Goal: Task Accomplishment & Management: Manage account settings

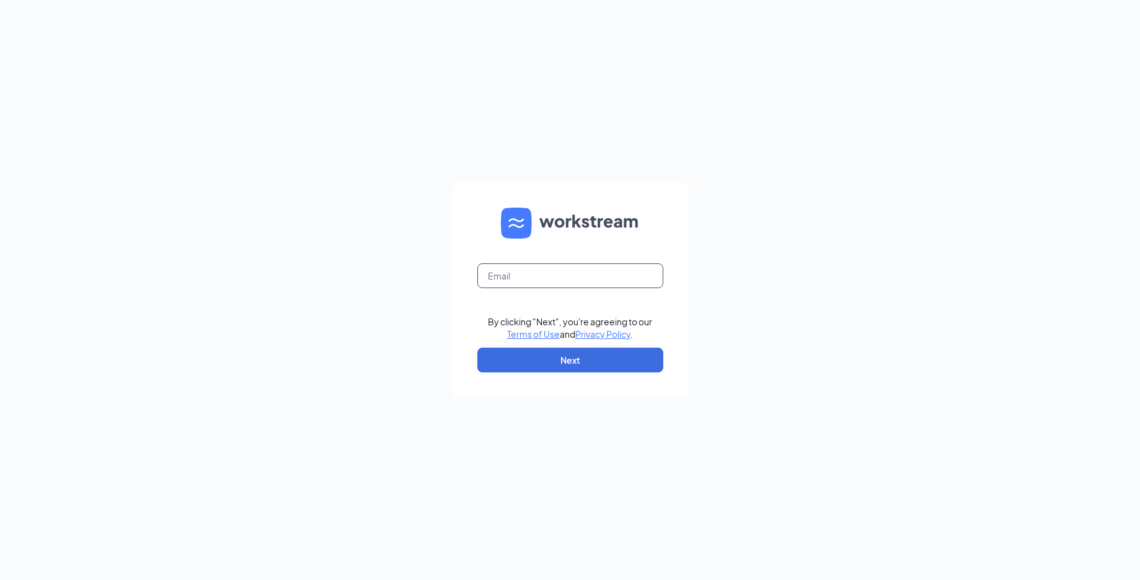
click at [601, 274] on input "text" at bounding box center [570, 275] width 186 height 25
type input "[EMAIL_ADDRESS][DOMAIN_NAME]"
click at [568, 358] on button "Next" at bounding box center [570, 360] width 186 height 25
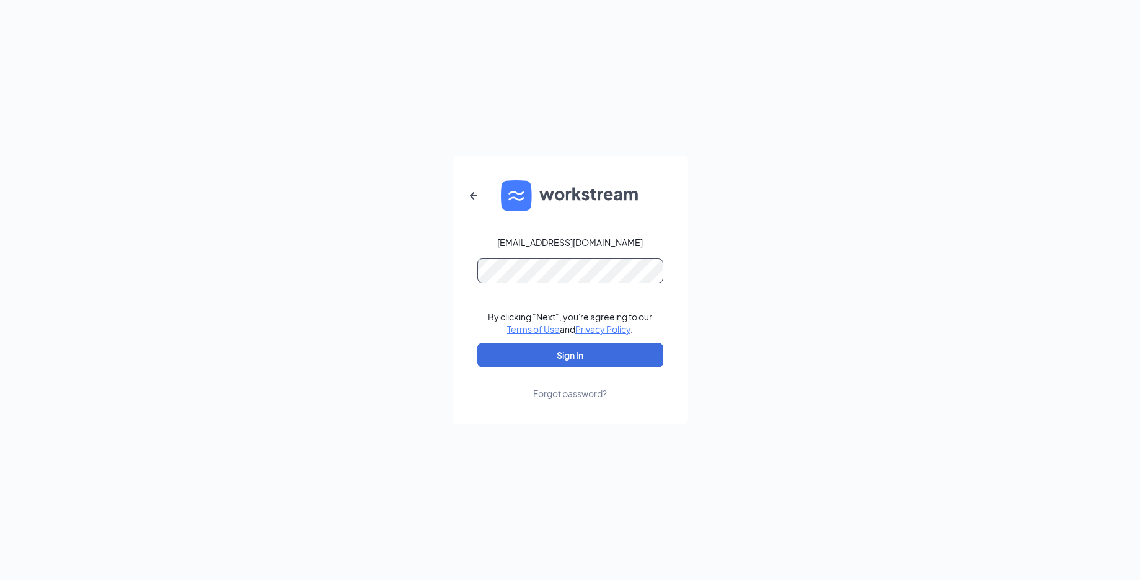
click at [477, 343] on button "Sign In" at bounding box center [570, 355] width 186 height 25
click at [569, 358] on button "Sign In" at bounding box center [570, 355] width 186 height 25
click at [415, 283] on div "benw@ruthschris.us Credential mismatches. By clicking "Next", you're agreeing t…" at bounding box center [570, 290] width 1140 height 580
click at [477, 343] on button "Sign In" at bounding box center [570, 355] width 186 height 25
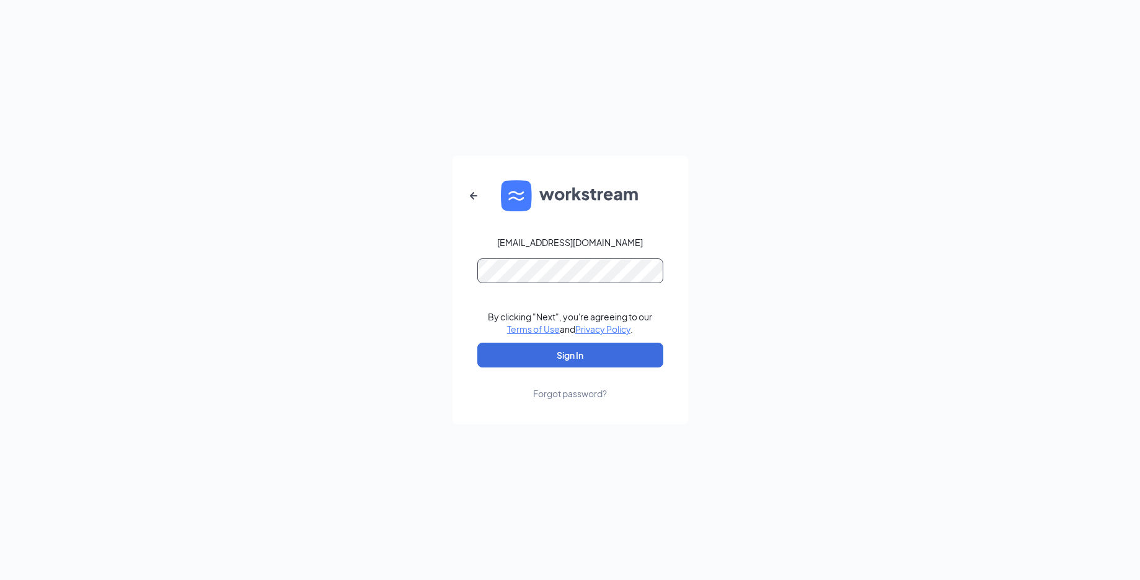
click at [477, 343] on button "Sign In" at bounding box center [570, 355] width 186 height 25
click at [581, 394] on div "Forgot password?" at bounding box center [570, 393] width 74 height 12
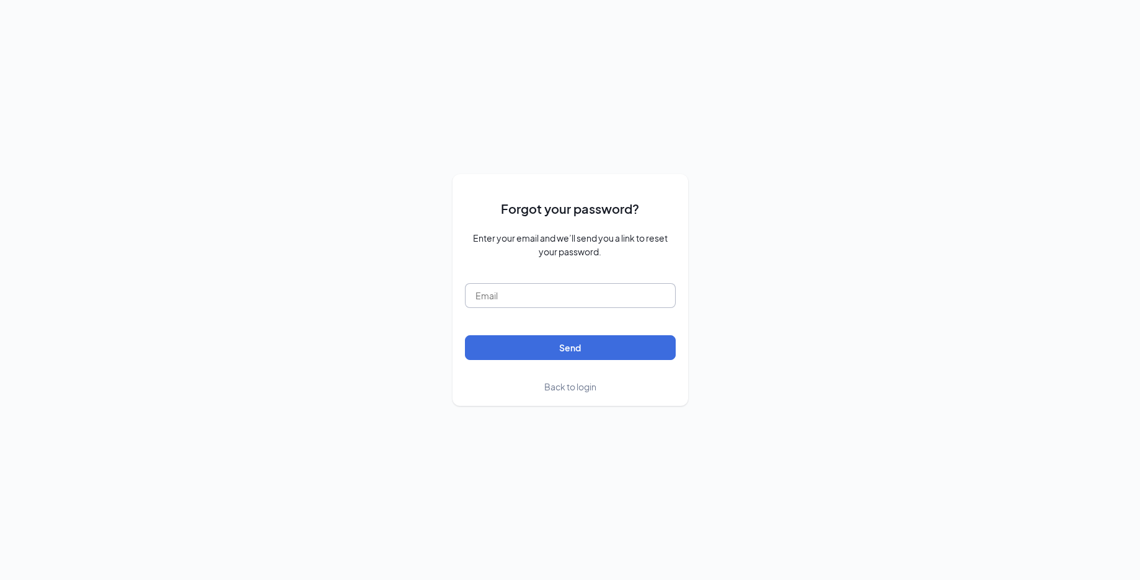
click at [580, 306] on input "text" at bounding box center [570, 295] width 211 height 25
type input "benw@ruthschris.us"
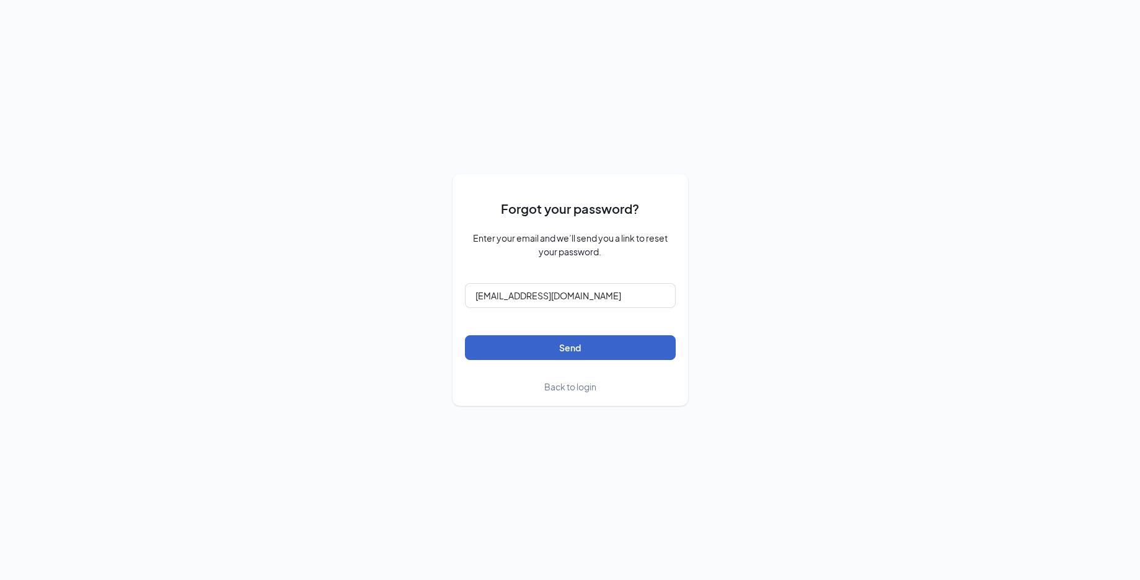
click at [567, 349] on button "Send" at bounding box center [570, 347] width 211 height 25
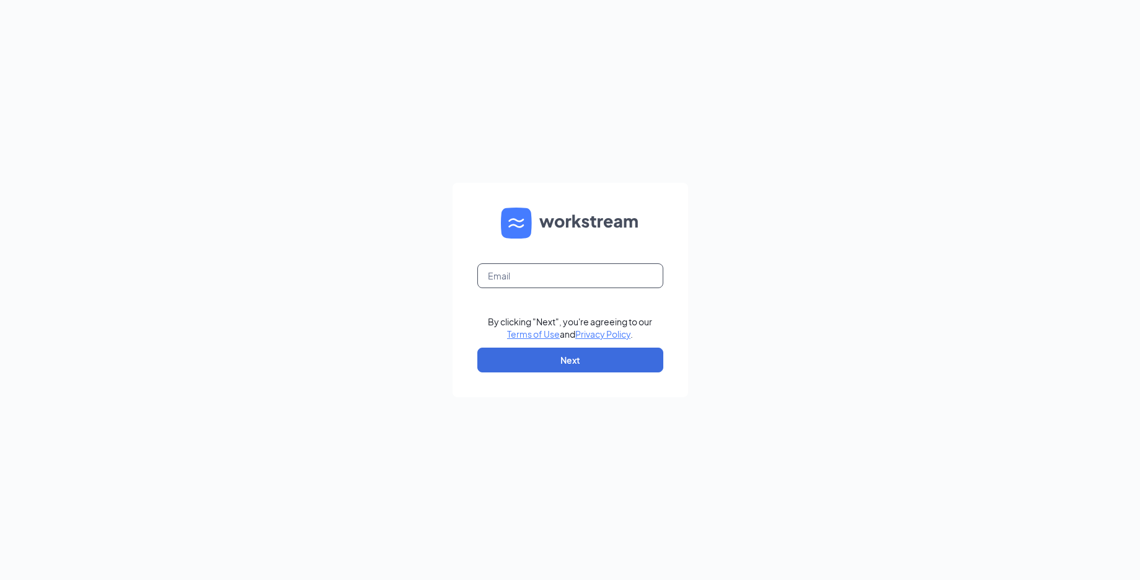
click at [580, 280] on input "text" at bounding box center [570, 275] width 186 height 25
type input "[EMAIL_ADDRESS][DOMAIN_NAME]"
click at [606, 361] on button "Next" at bounding box center [570, 360] width 186 height 25
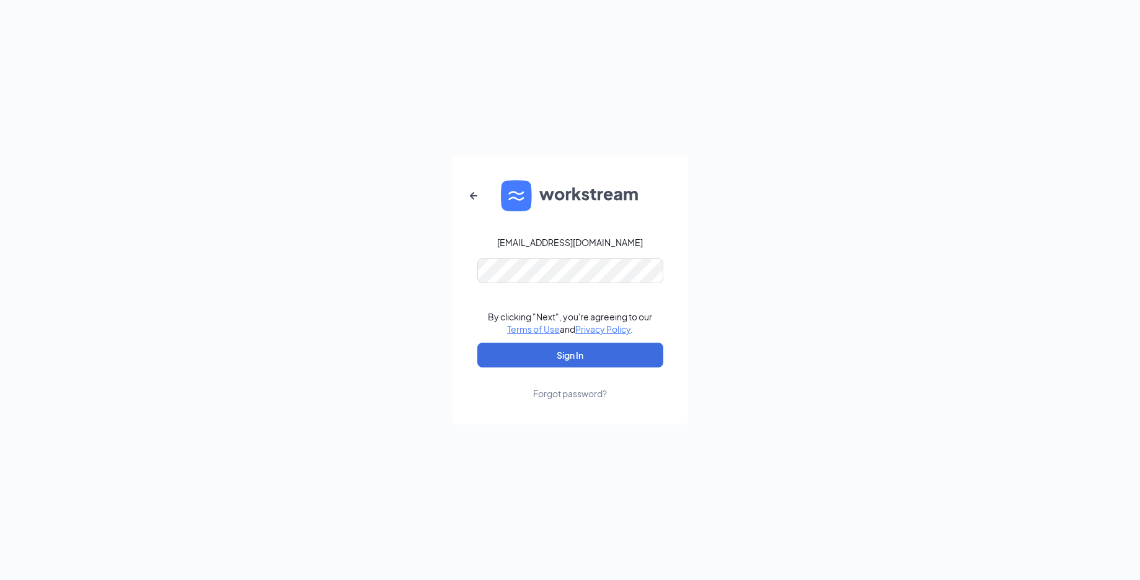
click at [581, 391] on div "Forgot password?" at bounding box center [570, 393] width 74 height 12
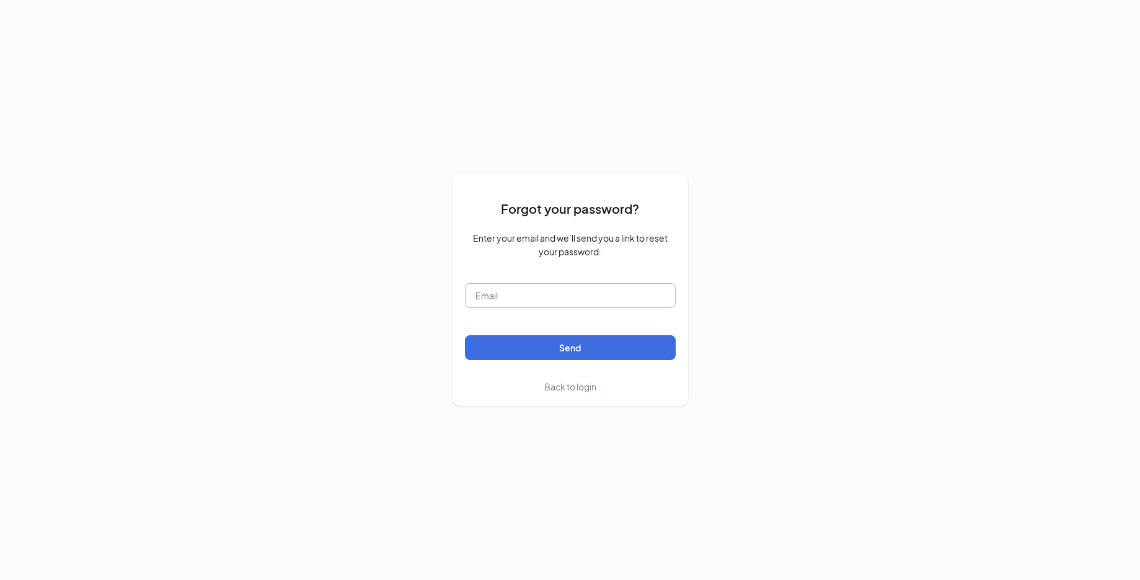
click at [515, 299] on input "text" at bounding box center [570, 295] width 211 height 25
type input "benw@ruthschris.us"
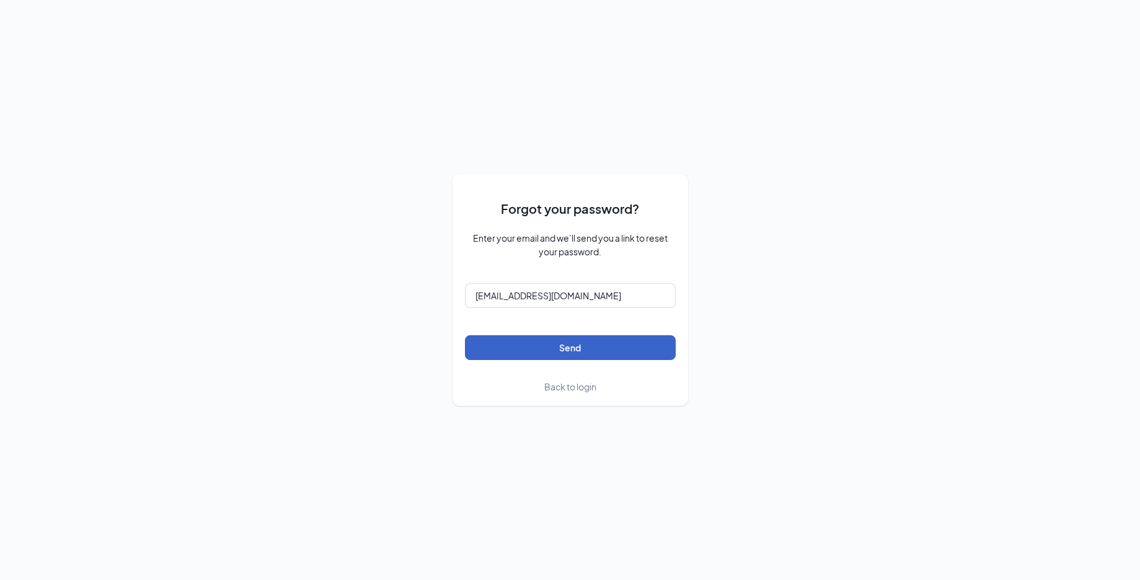
click at [531, 349] on button "Send" at bounding box center [570, 347] width 211 height 25
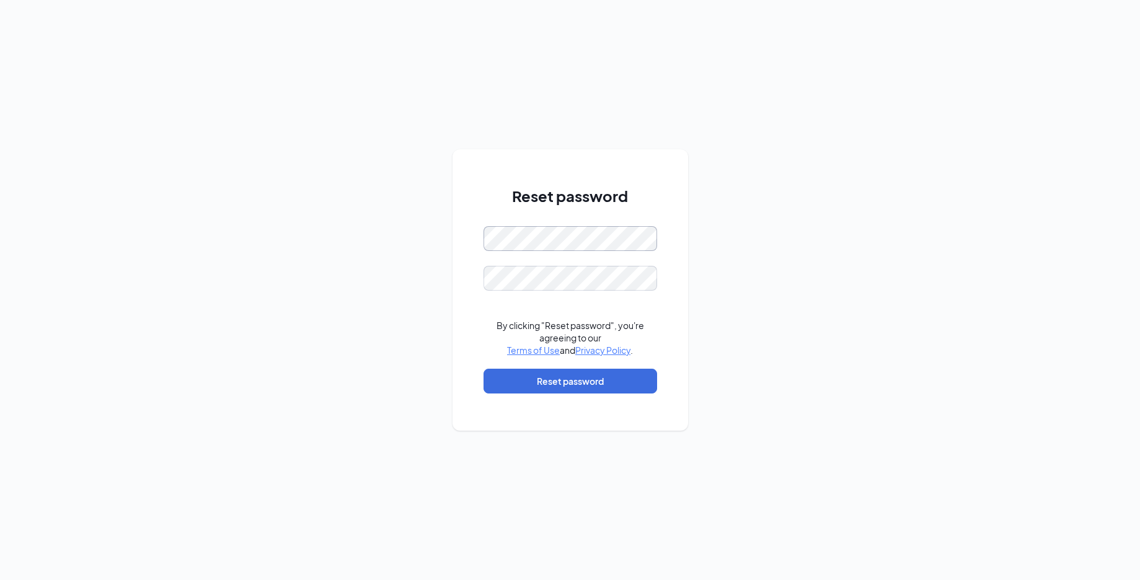
click at [436, 249] on div "Reset password By clicking "Reset password", you're agreeing to our Terms of Us…" at bounding box center [570, 290] width 1140 height 580
click at [625, 384] on button "Reset password" at bounding box center [571, 381] width 174 height 25
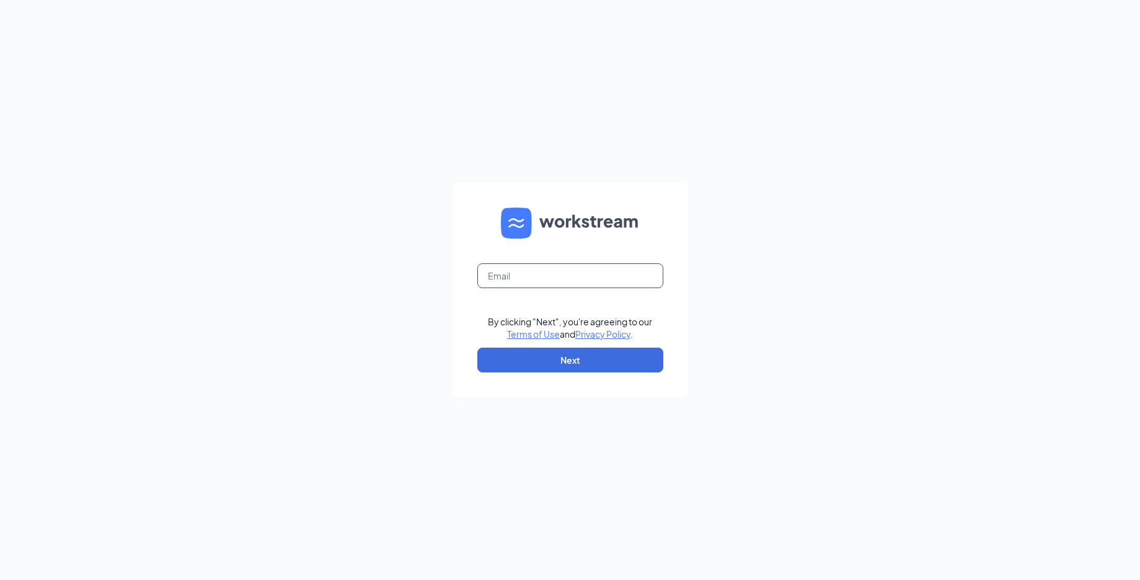
click at [598, 275] on input "text" at bounding box center [570, 275] width 186 height 25
type input "[EMAIL_ADDRESS][DOMAIN_NAME]"
click at [552, 363] on button "Next" at bounding box center [570, 360] width 186 height 25
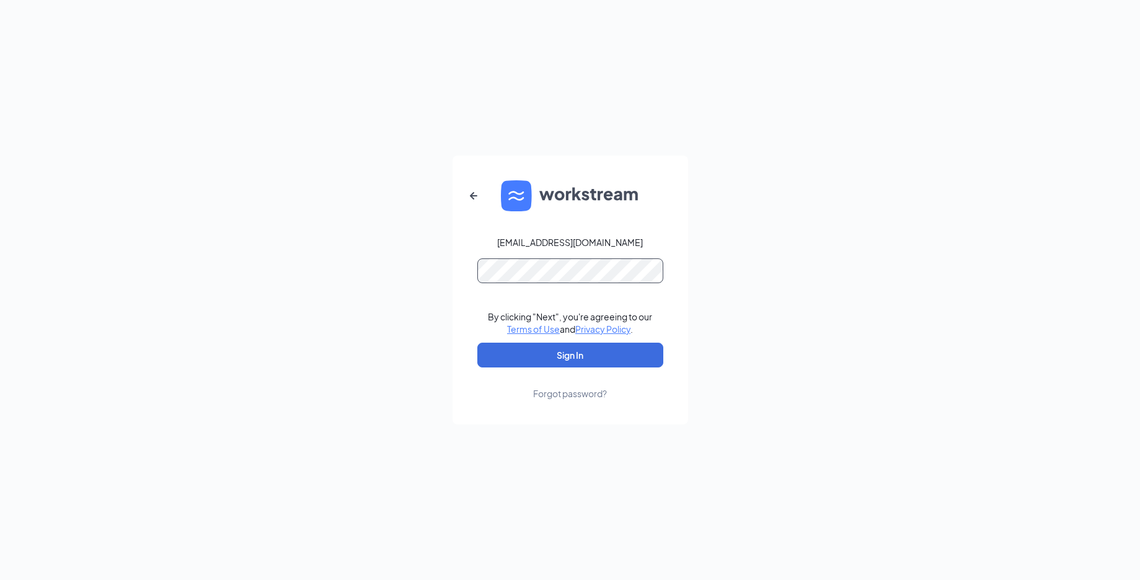
click at [477, 343] on button "Sign In" at bounding box center [570, 355] width 186 height 25
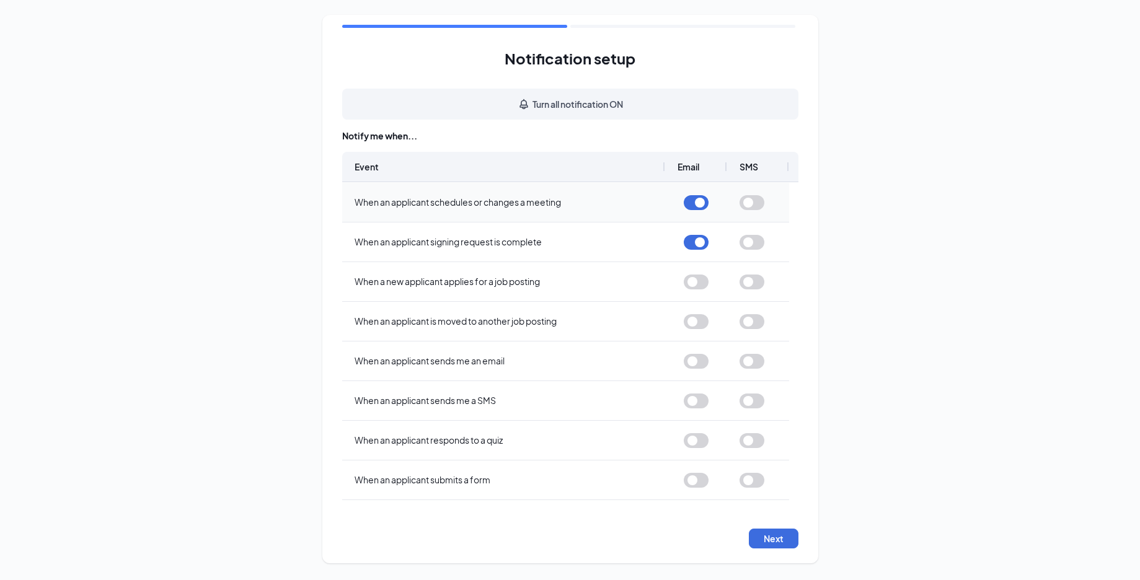
click at [694, 200] on button "button" at bounding box center [696, 202] width 25 height 15
click at [758, 546] on button "Next" at bounding box center [774, 539] width 50 height 20
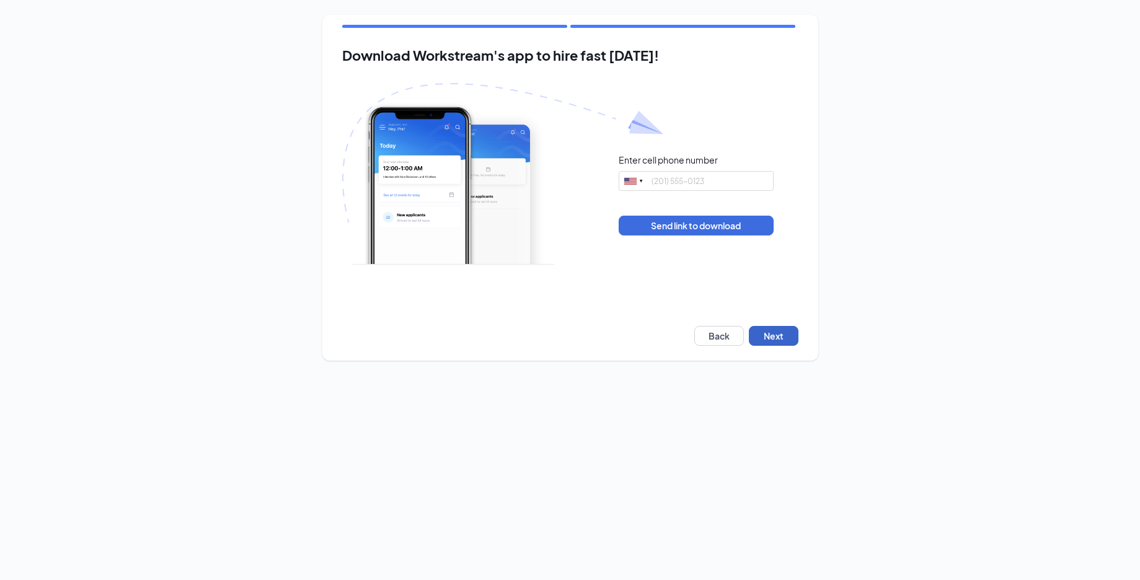
click at [772, 338] on button "Next" at bounding box center [774, 336] width 50 height 20
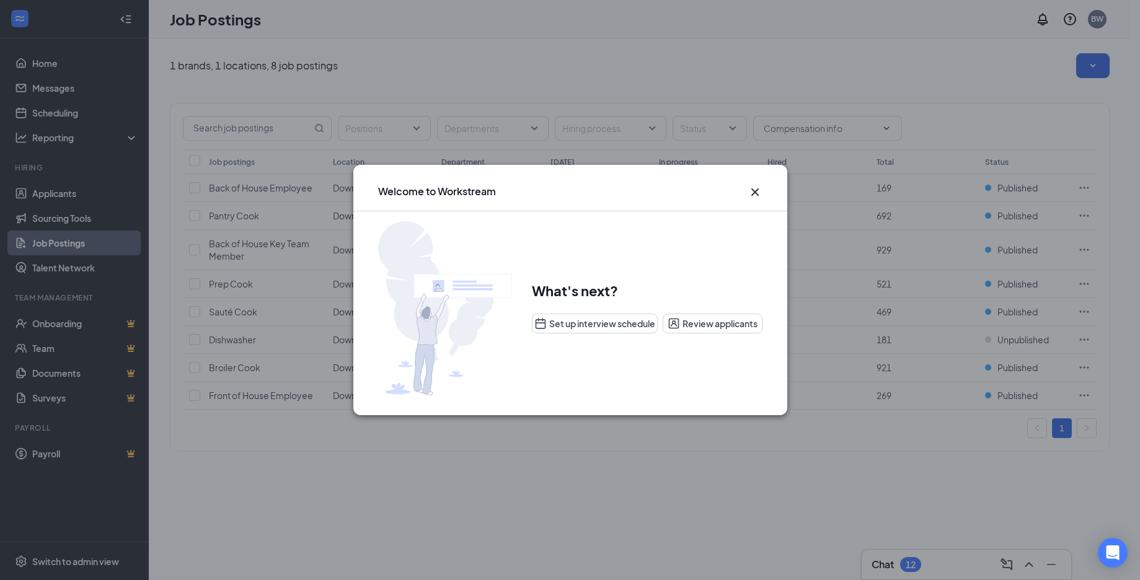
click at [751, 185] on icon "Cross" at bounding box center [755, 192] width 15 height 15
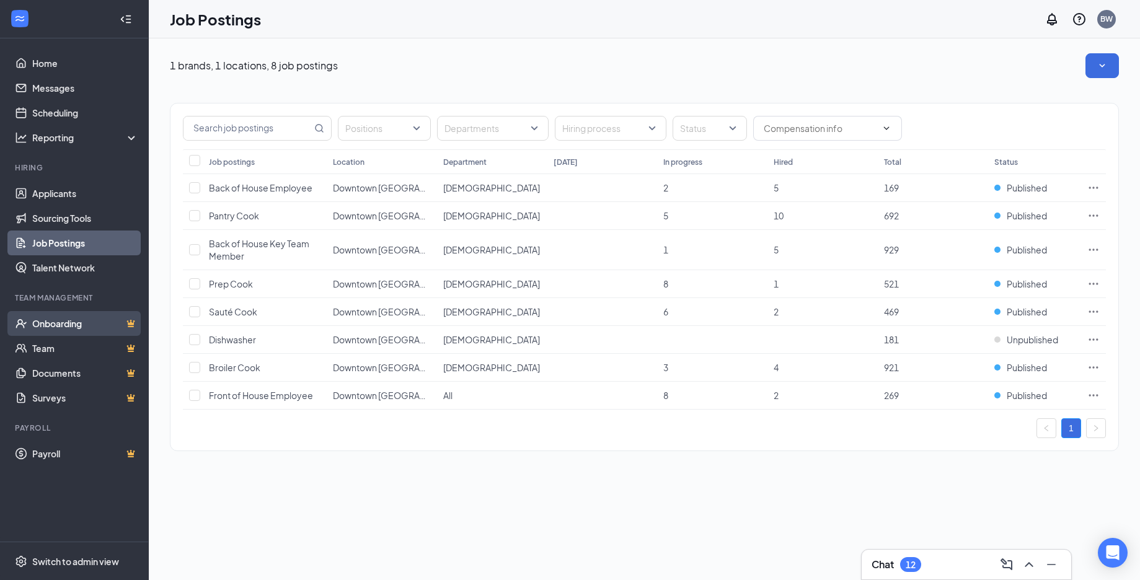
click at [63, 330] on link "Onboarding" at bounding box center [85, 323] width 106 height 25
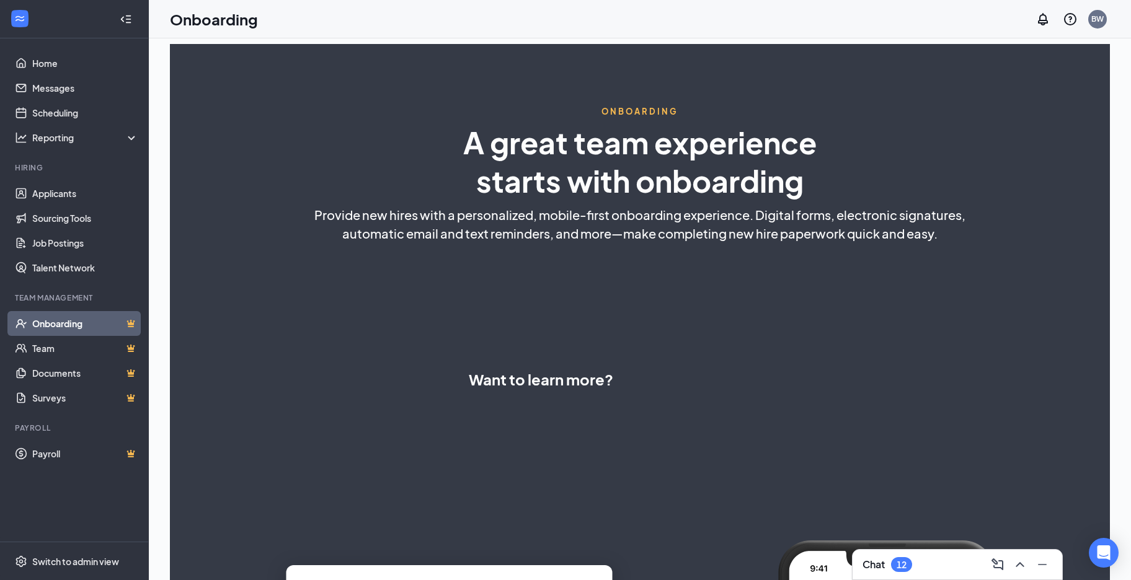
select select "US"
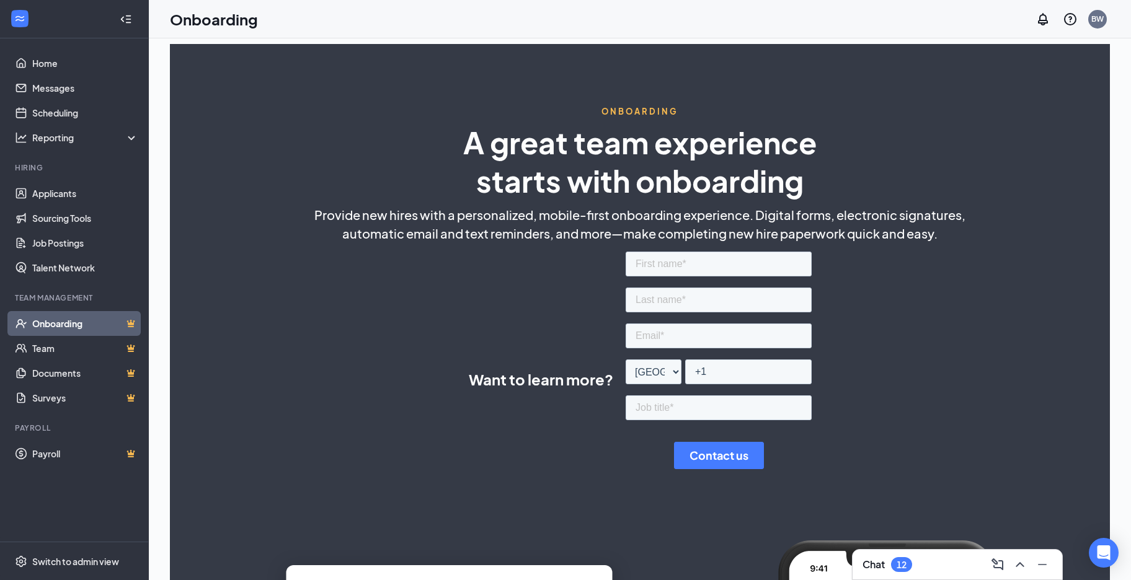
click at [67, 45] on ul "Home Messages Scheduling Reporting Hiring Applicants Sourcing Tools Job Posting…" at bounding box center [74, 289] width 148 height 503
click at [65, 50] on ul "Home Messages Scheduling Reporting Hiring Applicants Sourcing Tools Job Posting…" at bounding box center [74, 289] width 148 height 503
click at [60, 63] on link "Home" at bounding box center [85, 63] width 106 height 25
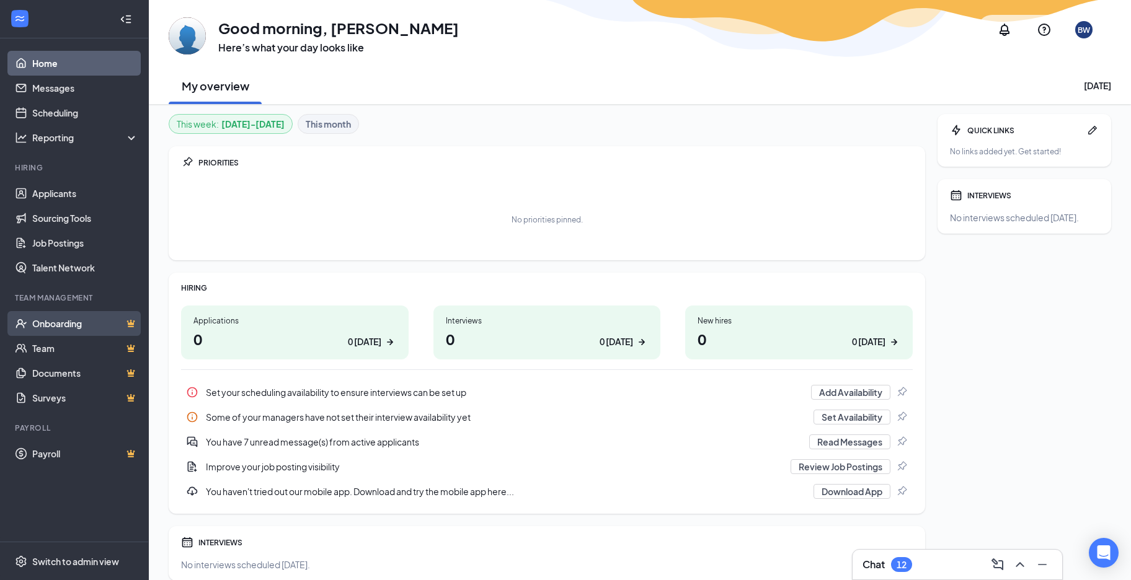
click at [73, 328] on link "Onboarding" at bounding box center [85, 323] width 106 height 25
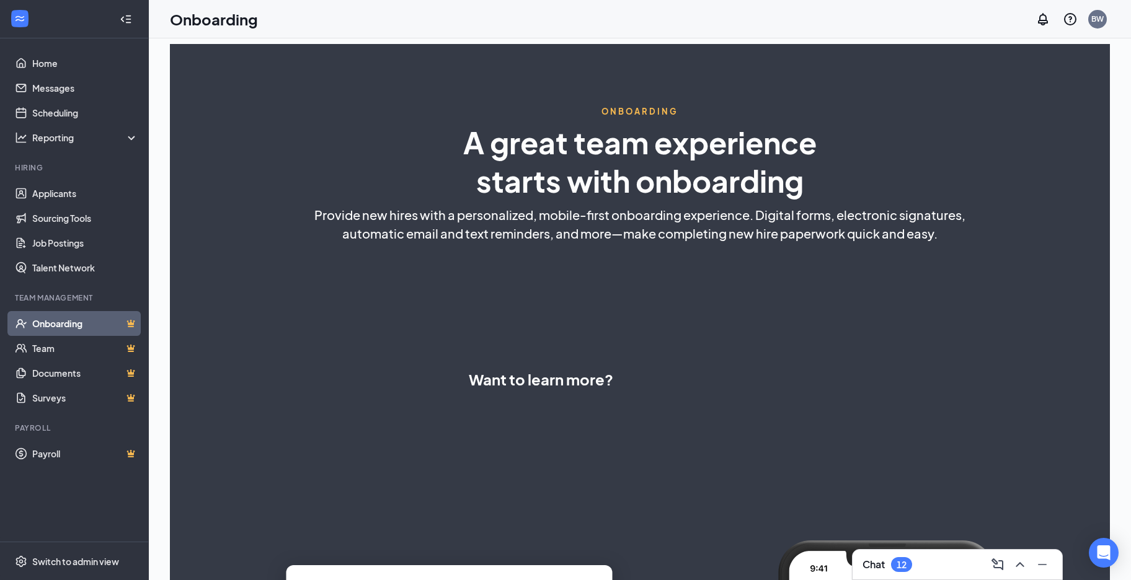
select select "US"
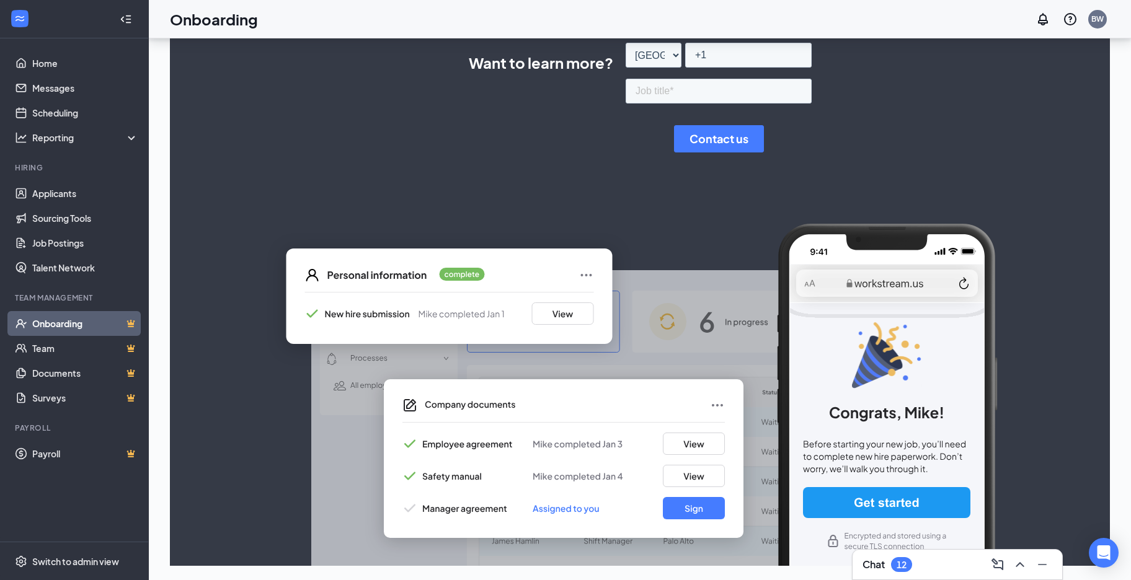
scroll to position [317, 0]
click at [68, 82] on link "Messages" at bounding box center [85, 88] width 106 height 25
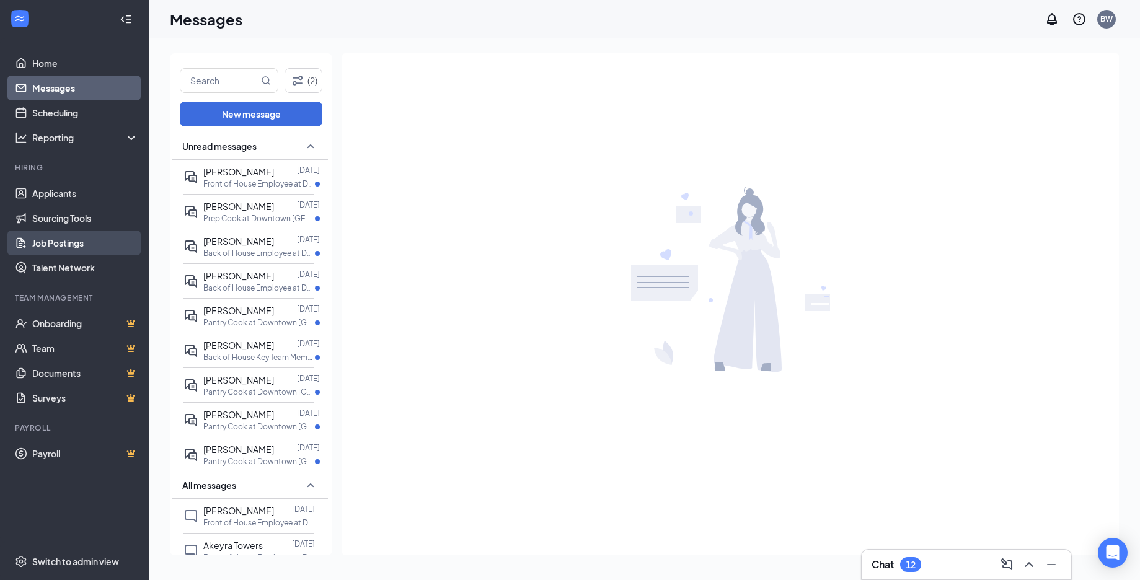
click at [88, 252] on link "Job Postings" at bounding box center [85, 243] width 106 height 25
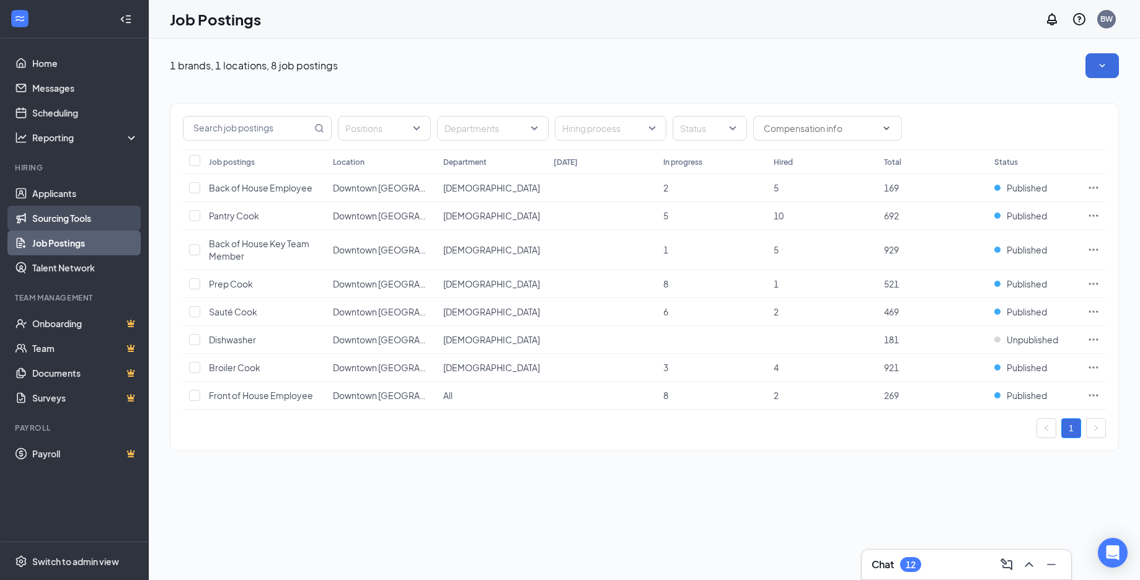
click at [100, 224] on link "Sourcing Tools" at bounding box center [85, 218] width 106 height 25
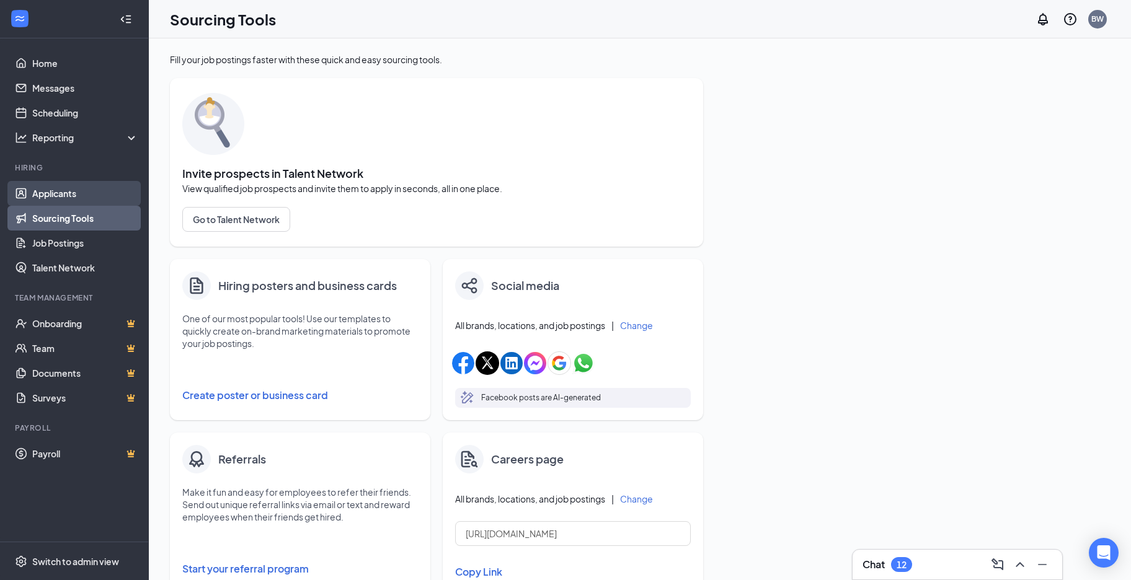
click at [107, 188] on link "Applicants" at bounding box center [85, 193] width 106 height 25
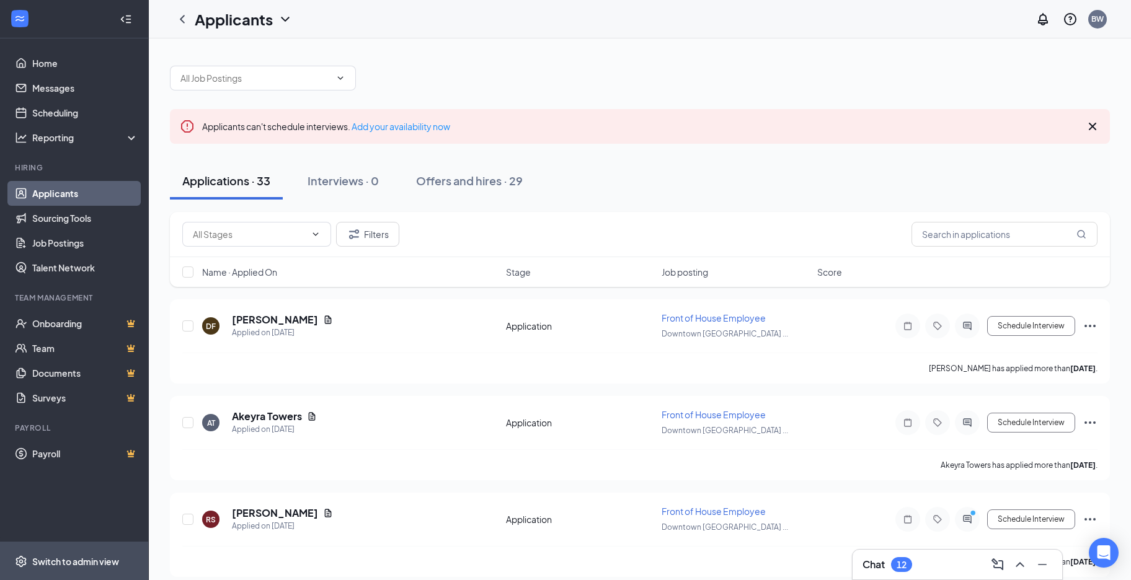
click at [82, 568] on span "Switch to admin view" at bounding box center [85, 561] width 106 height 38
